Goal: Navigation & Orientation: Find specific page/section

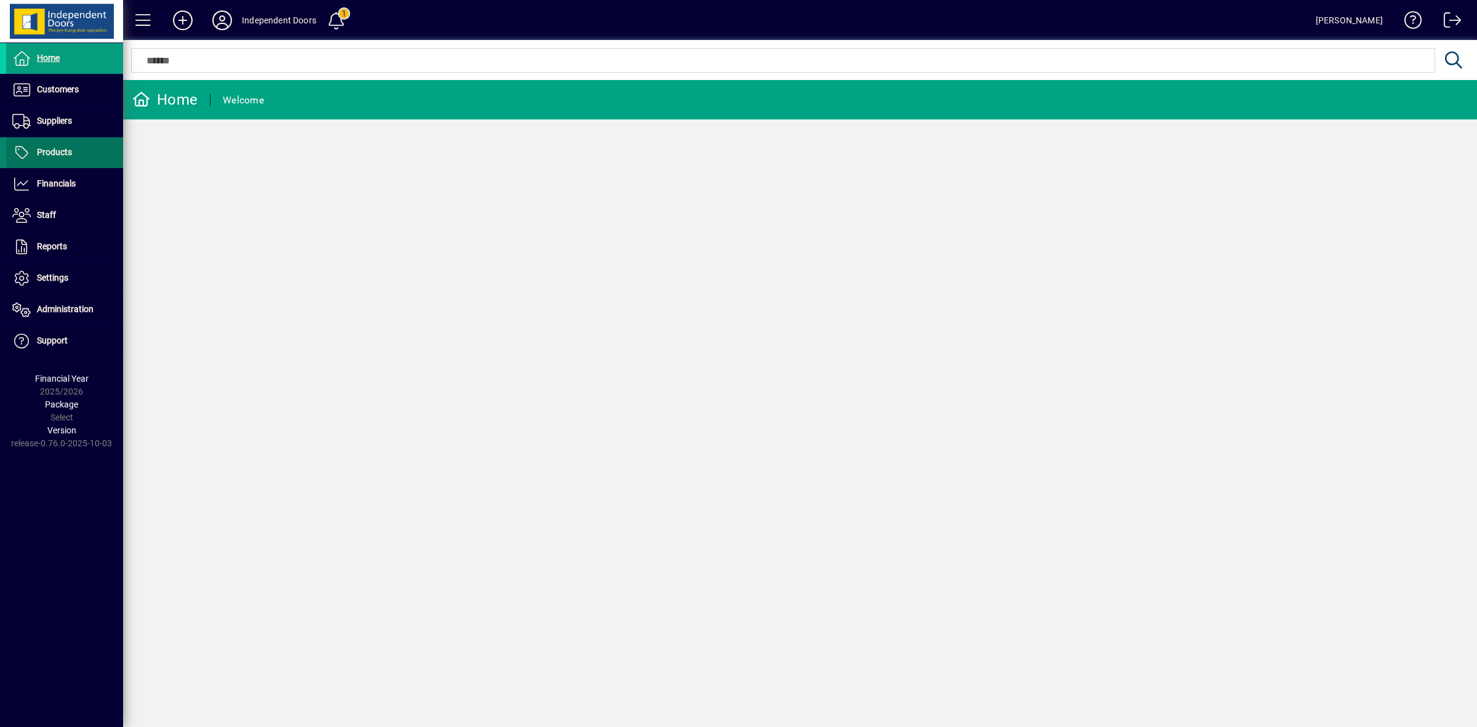
click at [54, 150] on span "Products" at bounding box center [54, 152] width 35 height 10
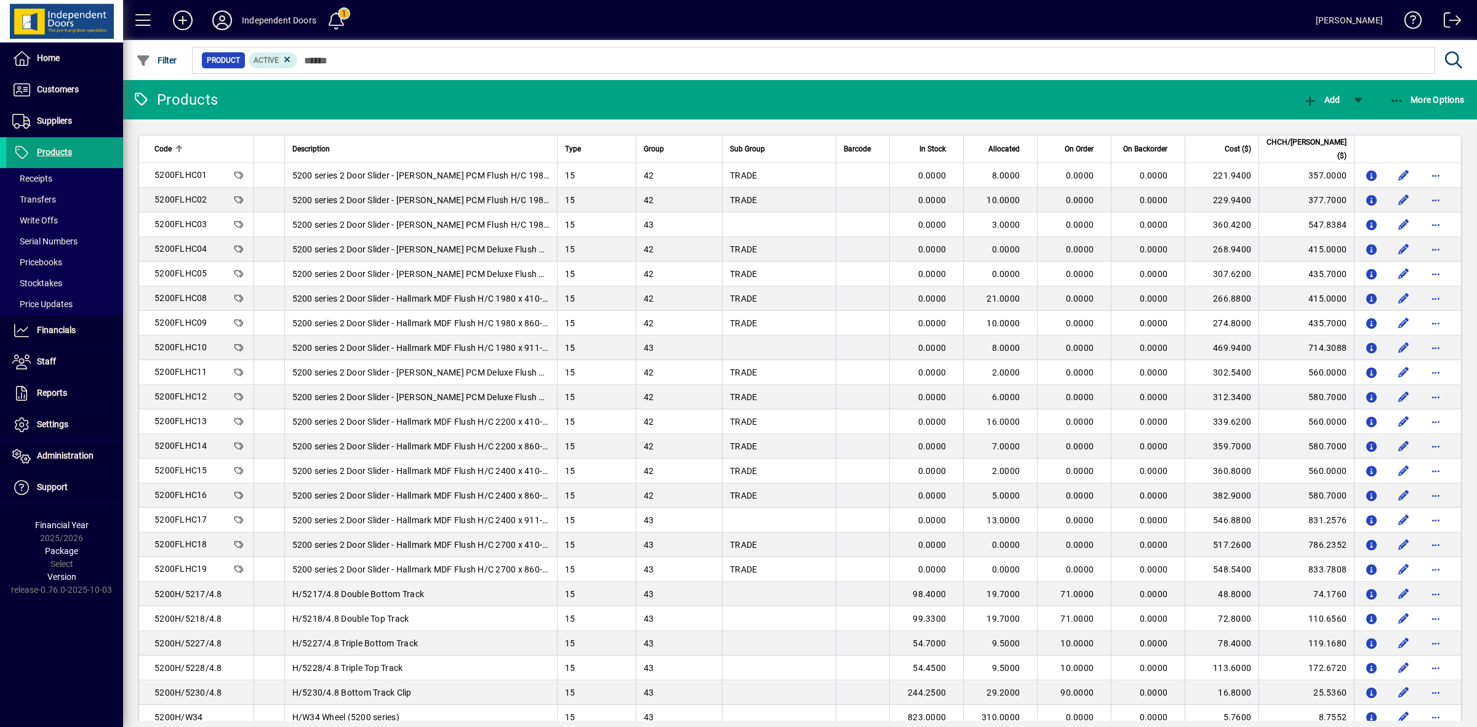
click at [219, 14] on icon at bounding box center [222, 20] width 25 height 20
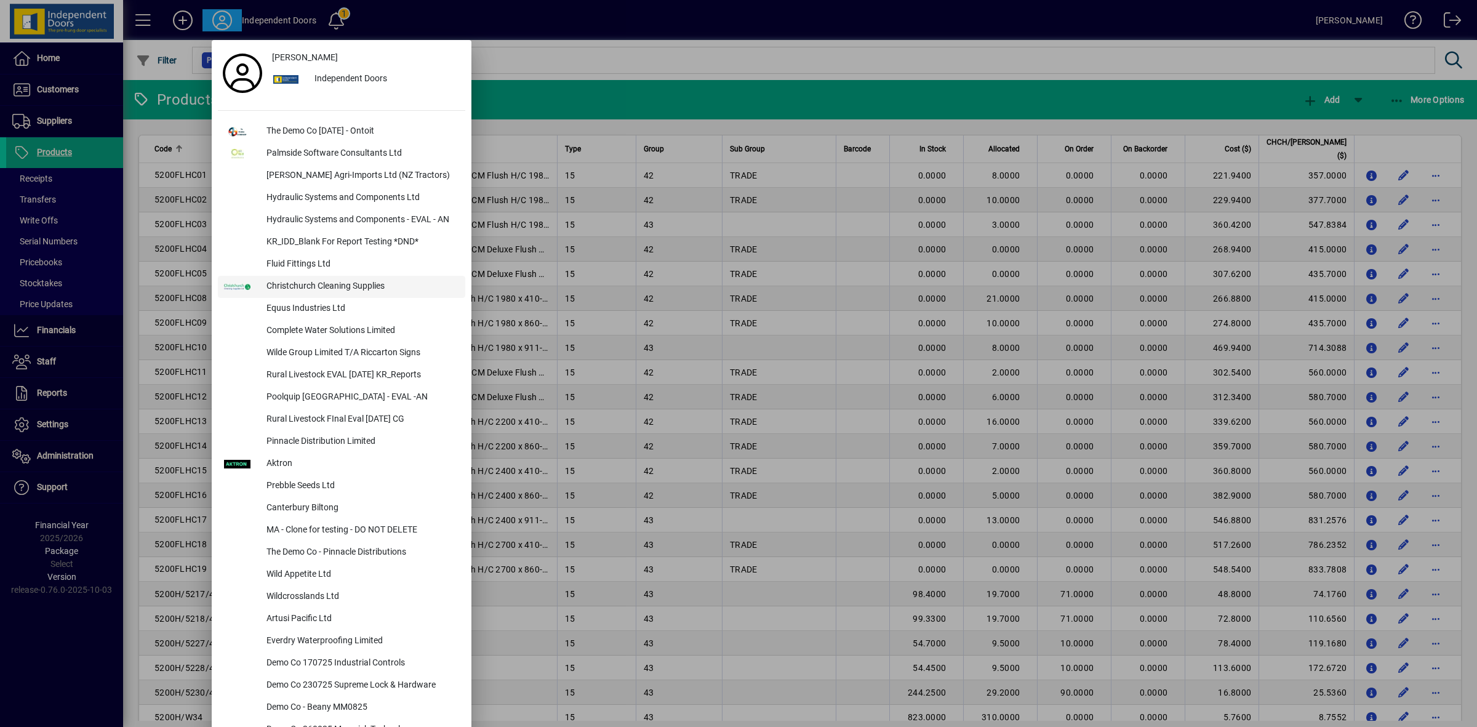
click at [358, 285] on div "Christchurch Cleaning Supplies" at bounding box center [361, 287] width 209 height 22
